Goal: Check status: Check status

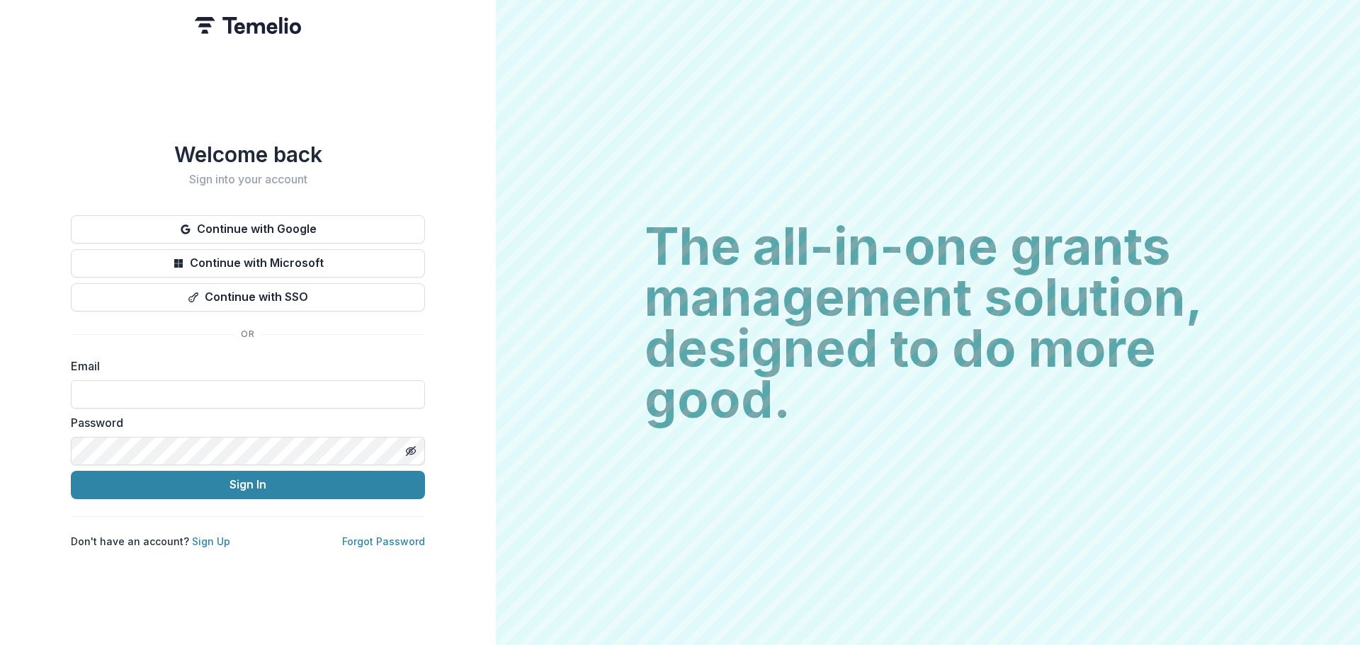
click at [183, 380] on input at bounding box center [248, 394] width 354 height 28
type input "**********"
click at [220, 486] on button "Sign In" at bounding box center [248, 485] width 354 height 28
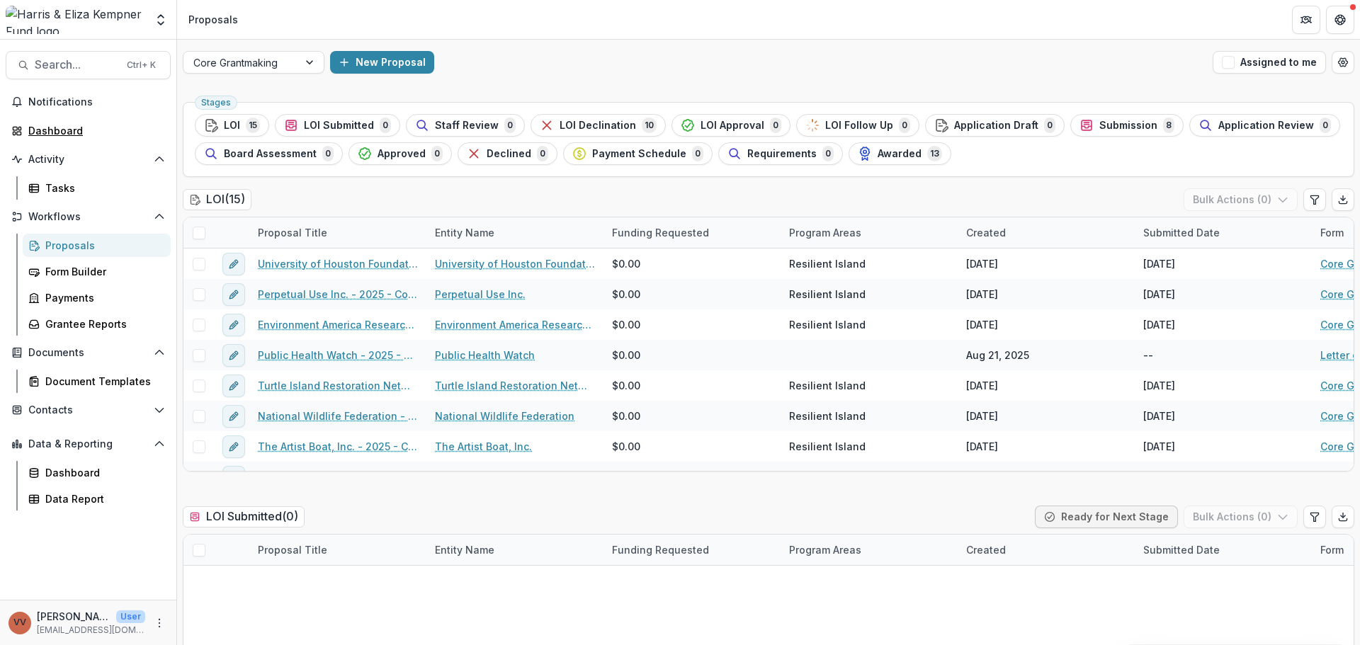
click at [103, 131] on div "Dashboard" at bounding box center [93, 130] width 131 height 15
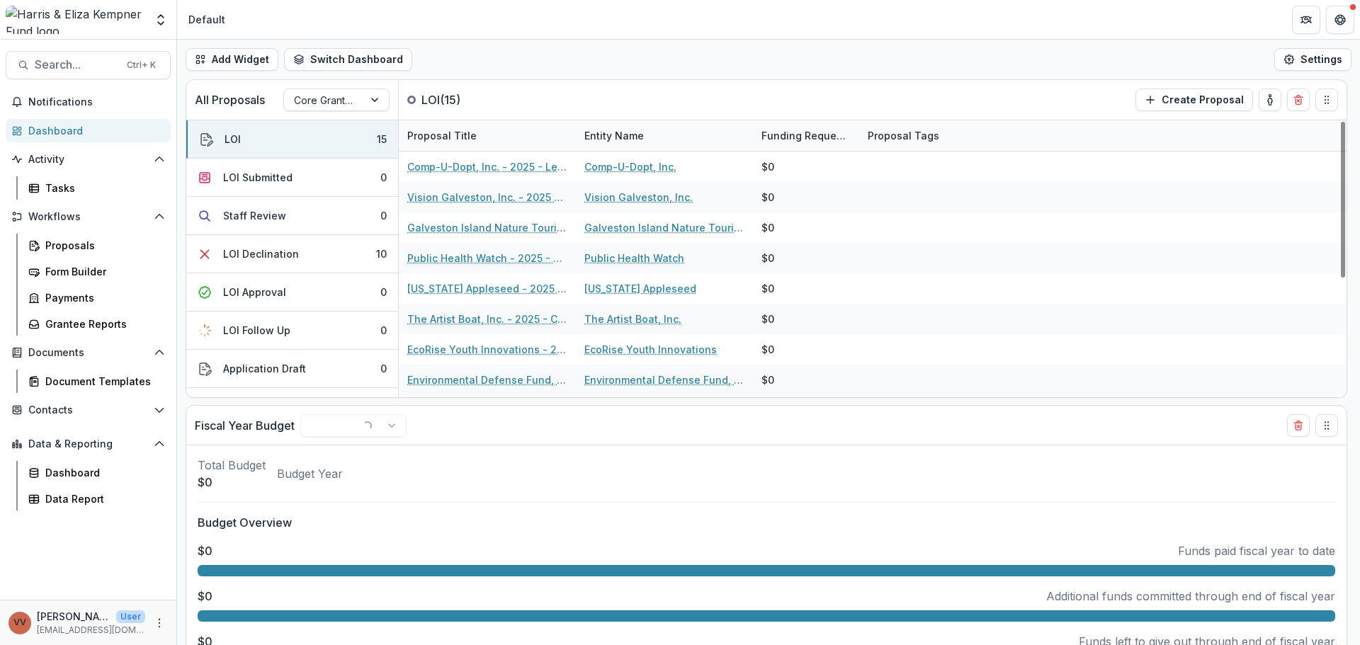
click at [350, 101] on div at bounding box center [323, 100] width 59 height 18
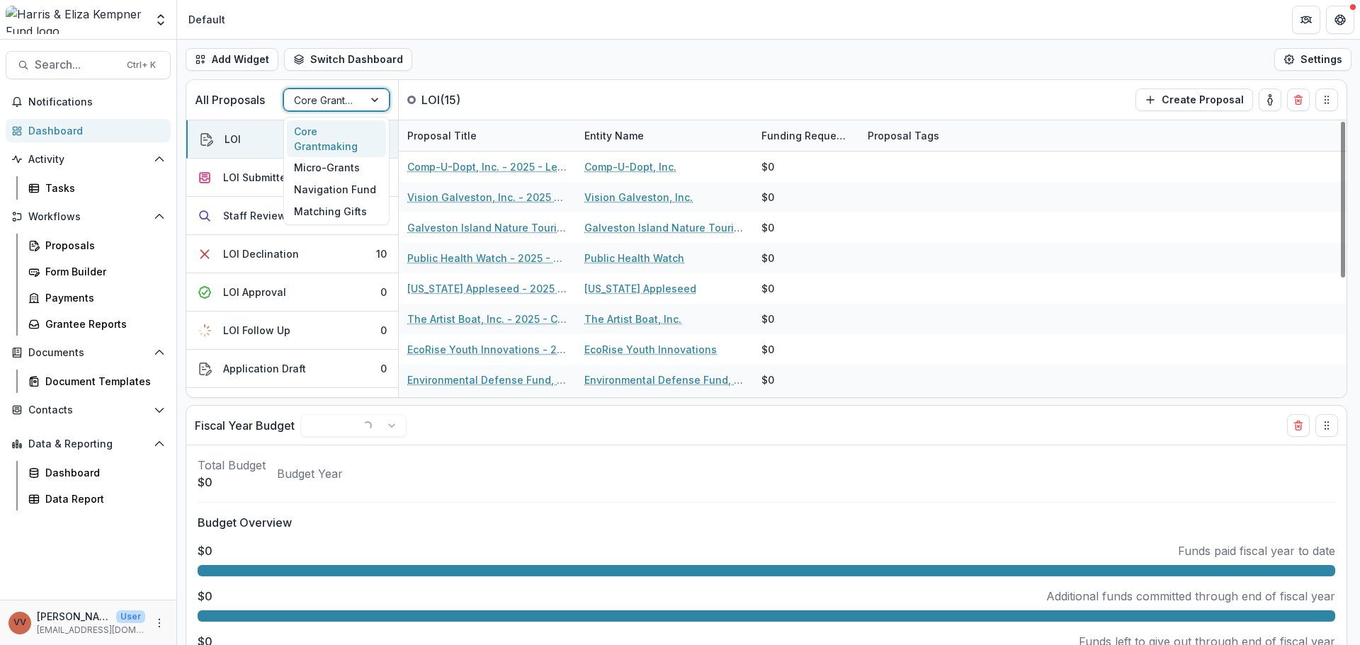
click at [350, 101] on div at bounding box center [323, 100] width 59 height 18
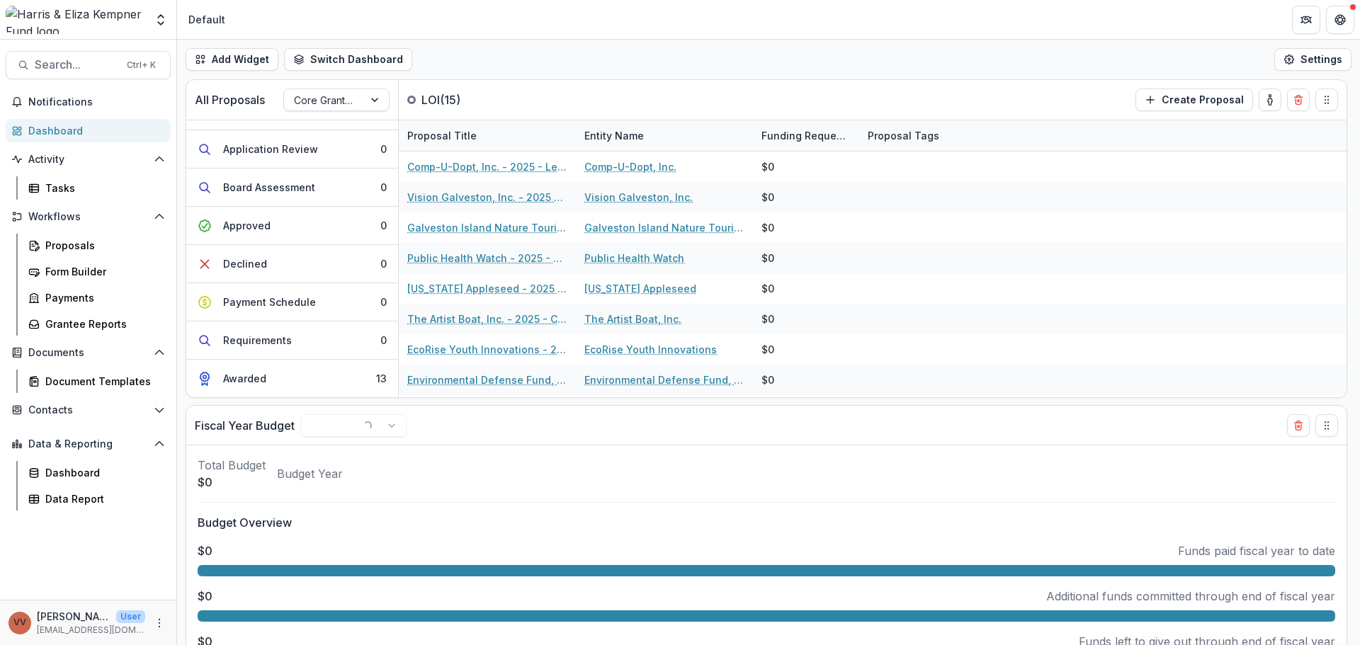
click at [323, 380] on button "Awarded 13" at bounding box center [292, 379] width 212 height 38
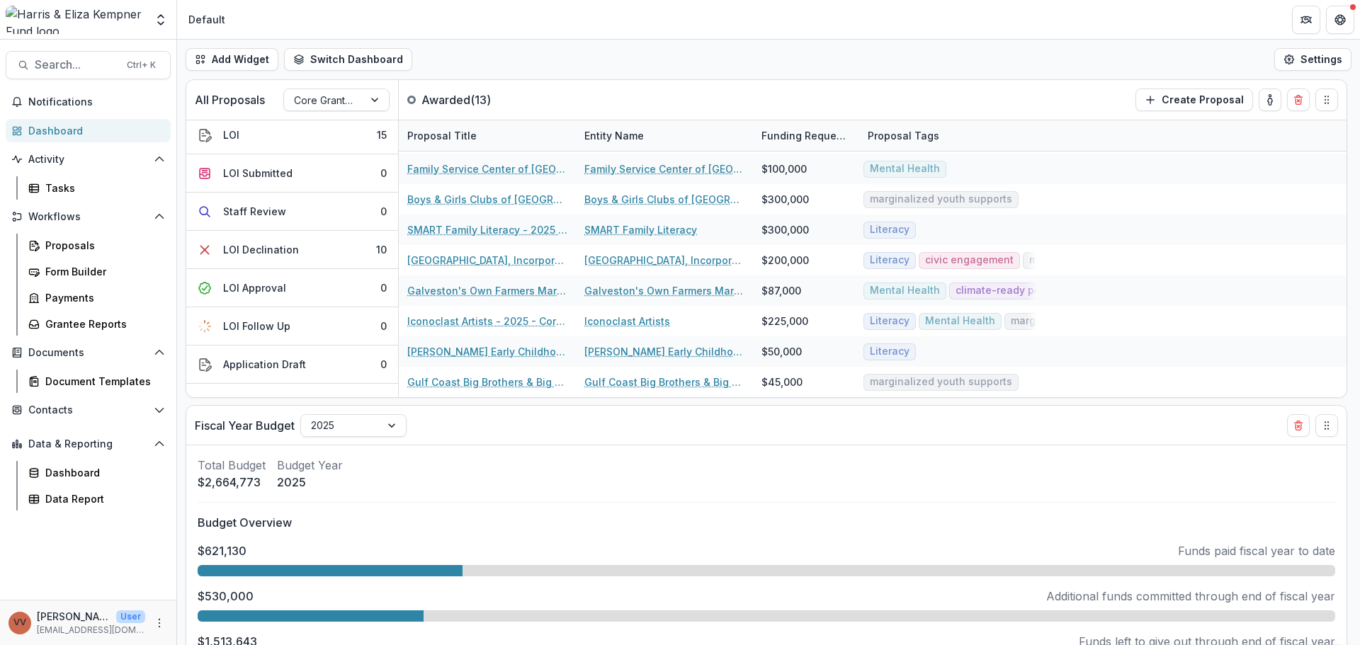
scroll to position [0, 0]
click at [333, 106] on div at bounding box center [323, 100] width 59 height 18
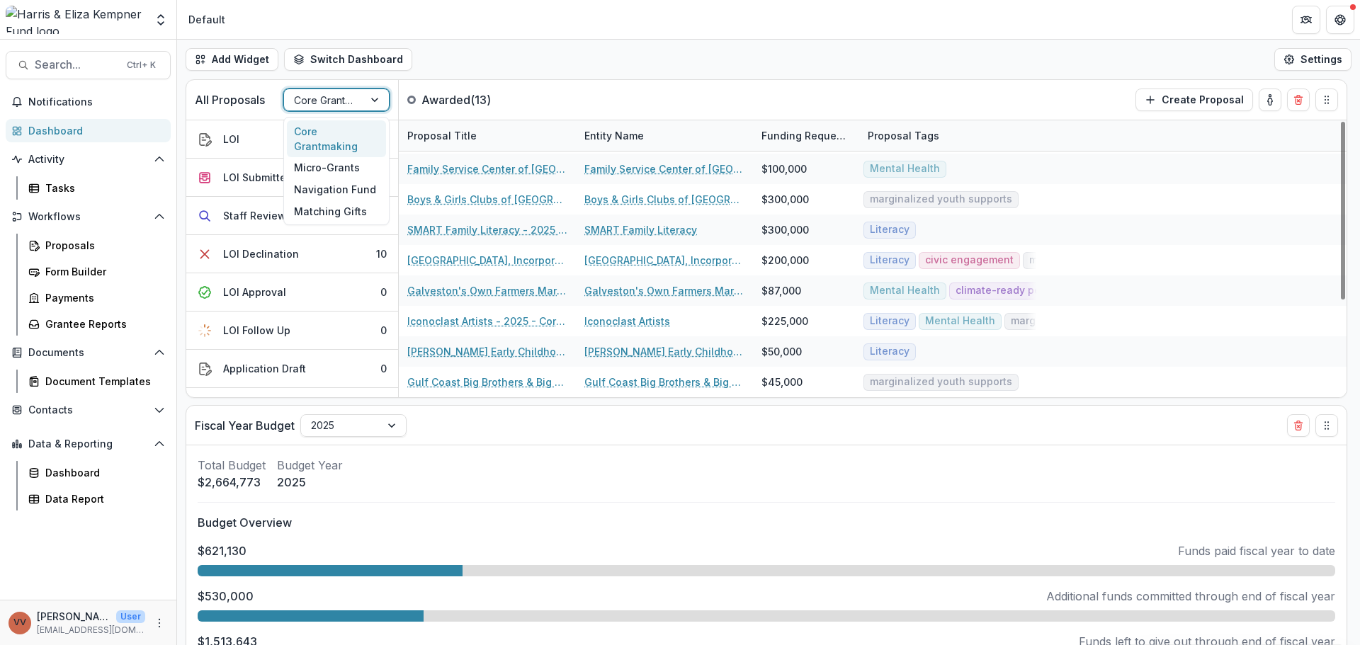
click at [469, 96] on p "Awarded ( 13 )" at bounding box center [474, 99] width 106 height 17
